Goal: Transaction & Acquisition: Obtain resource

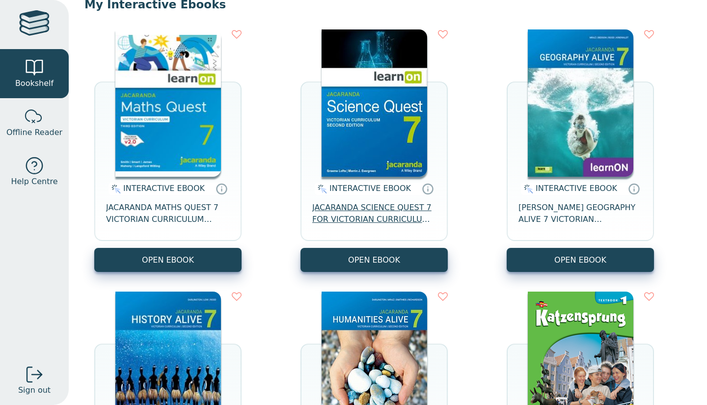
scroll to position [106, 0]
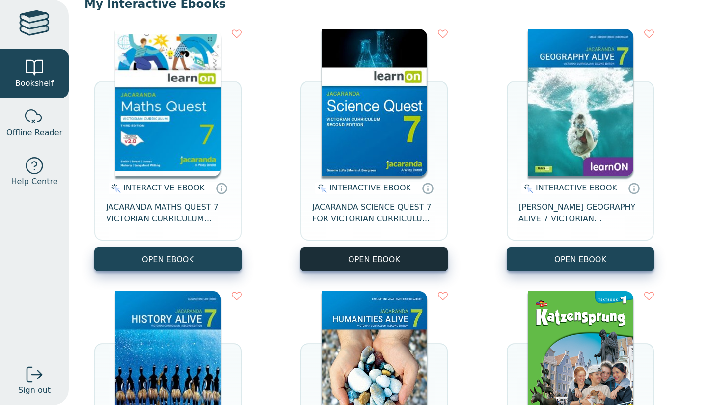
click at [361, 251] on button "OPEN EBOOK" at bounding box center [374, 260] width 147 height 24
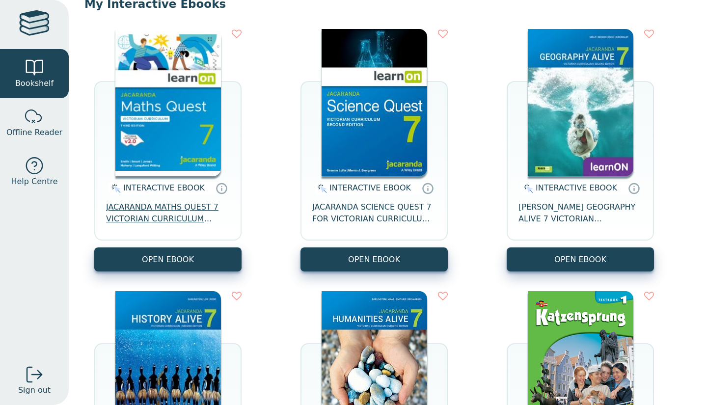
click at [182, 225] on span "JACARANDA MATHS QUEST 7 VICTORIAN CURRICULUM LEARNON EBOOK 3E" at bounding box center [168, 213] width 124 height 24
